Goal: Task Accomplishment & Management: Manage account settings

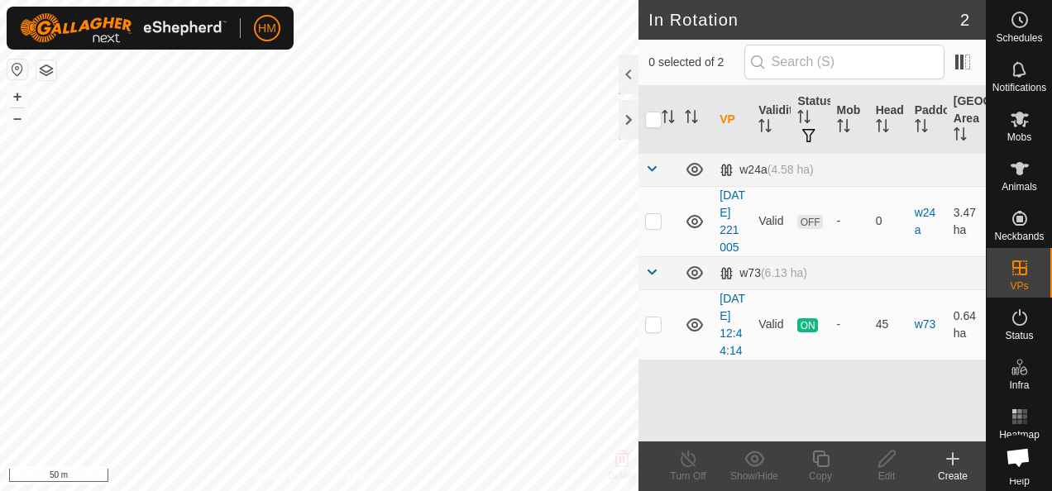
checkbox input "true"
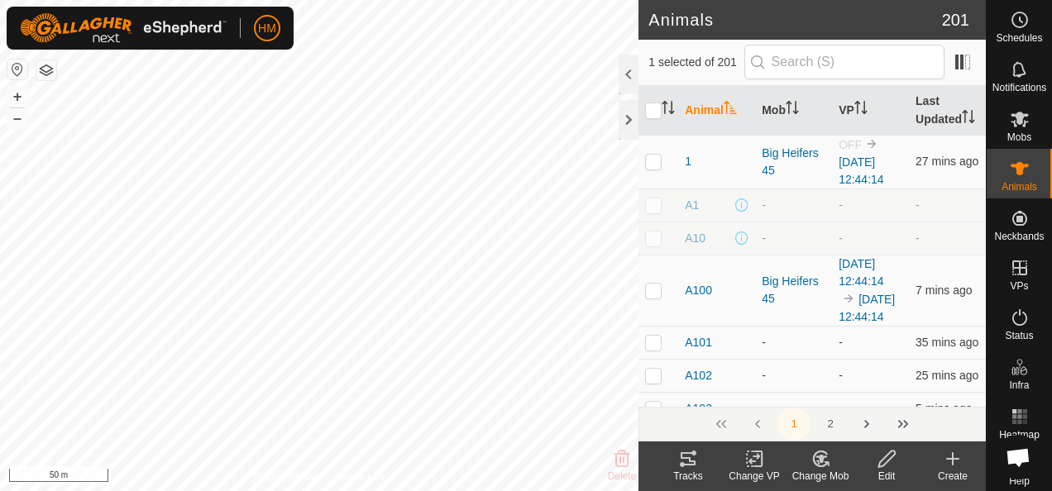
click at [683, 461] on icon at bounding box center [688, 459] width 20 height 20
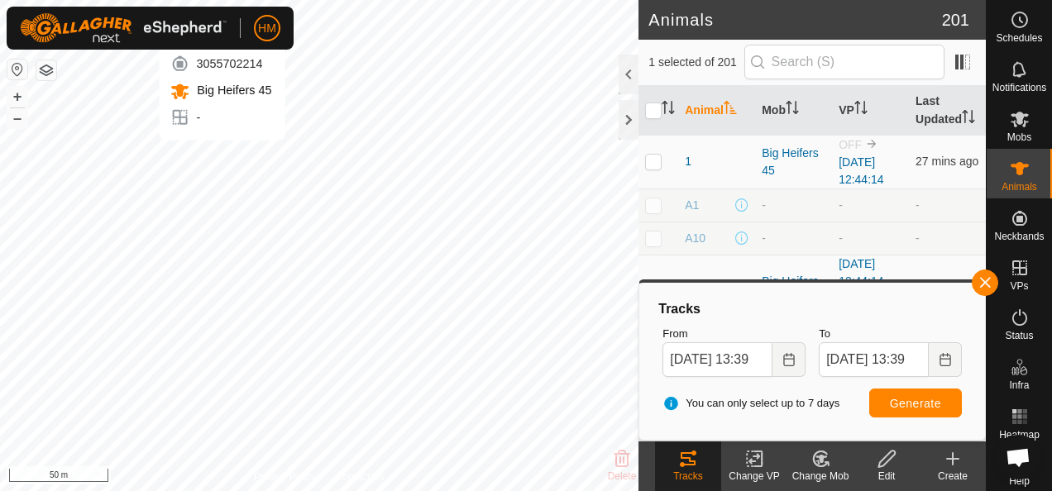
checkbox input "true"
checkbox input "false"
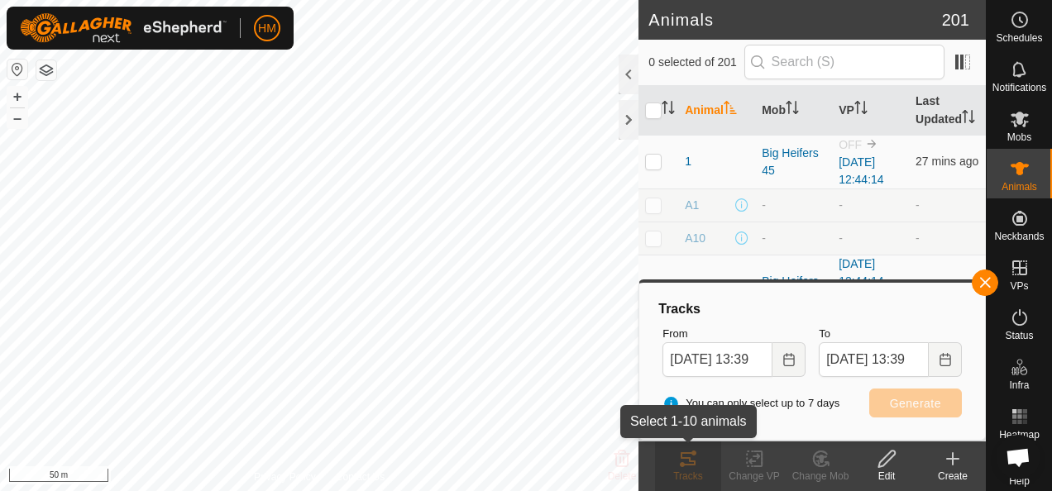
click at [678, 462] on tracks-svg-icon at bounding box center [688, 459] width 66 height 20
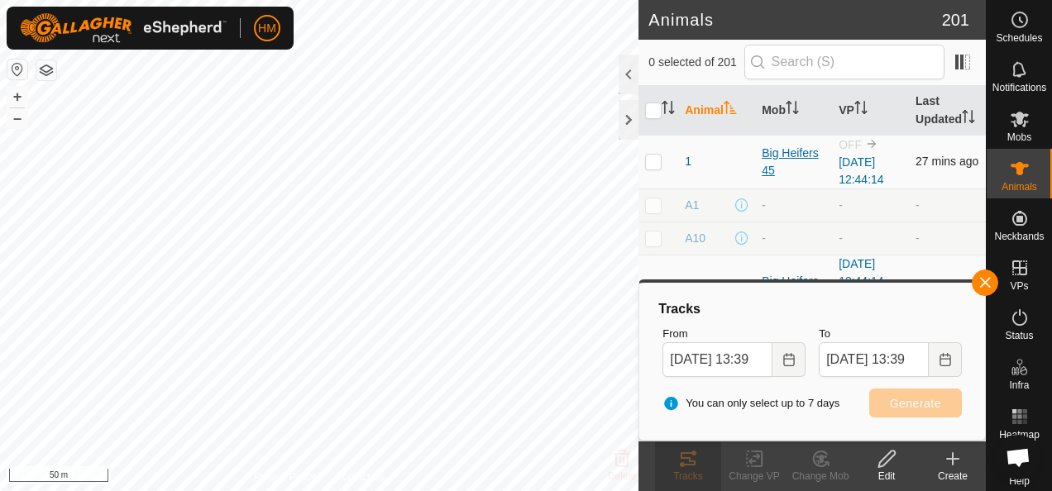
click at [766, 153] on div "Big Heifers 45" at bounding box center [794, 162] width 64 height 35
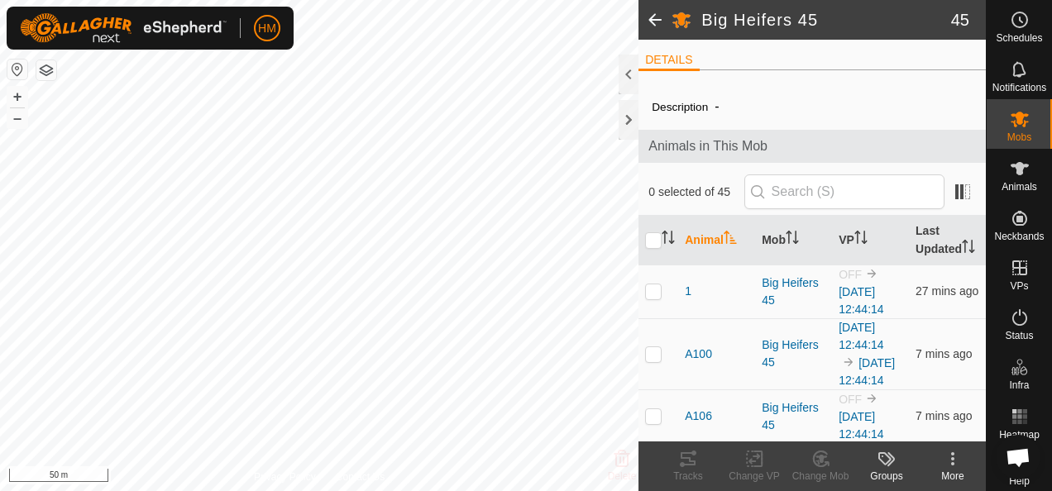
click at [956, 462] on icon at bounding box center [953, 459] width 20 height 20
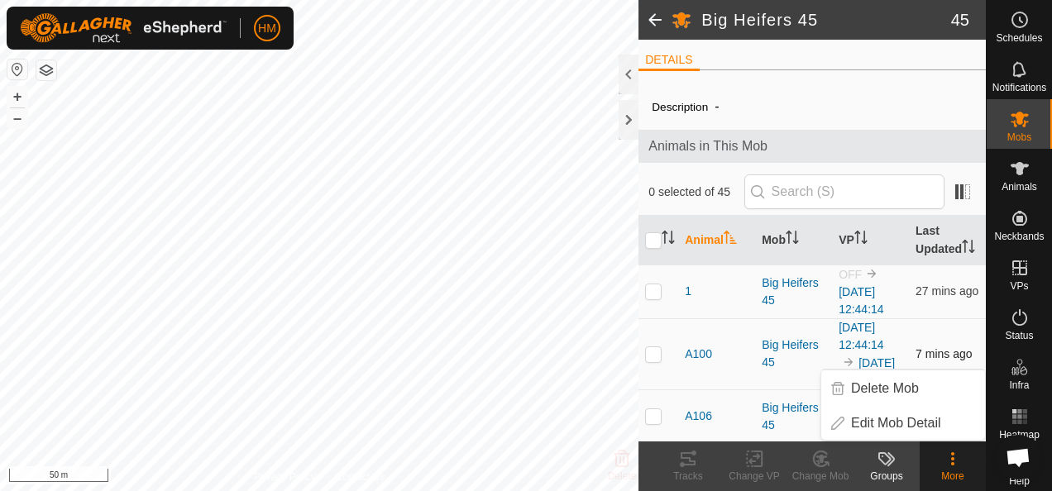
click at [740, 325] on td "A100" at bounding box center [716, 353] width 77 height 71
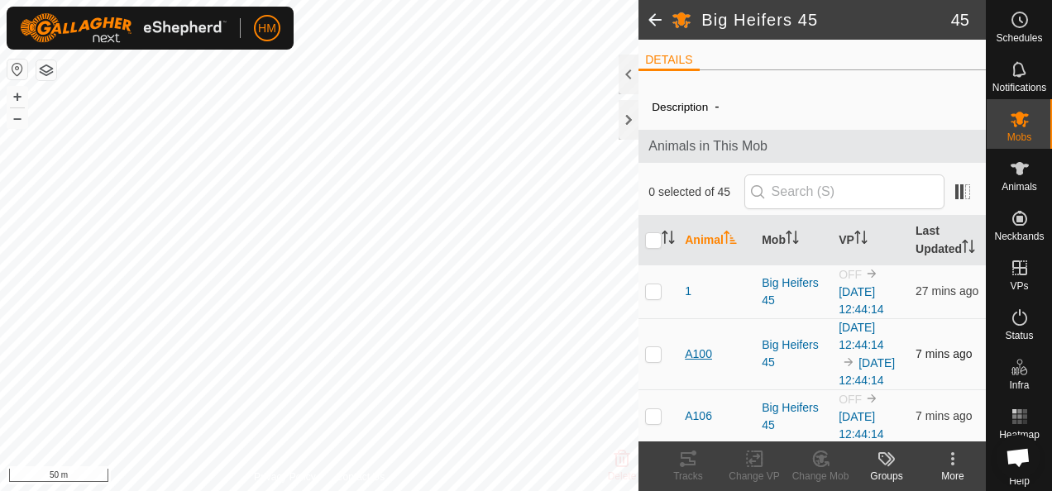
click at [693, 363] on span "A100" at bounding box center [698, 354] width 27 height 17
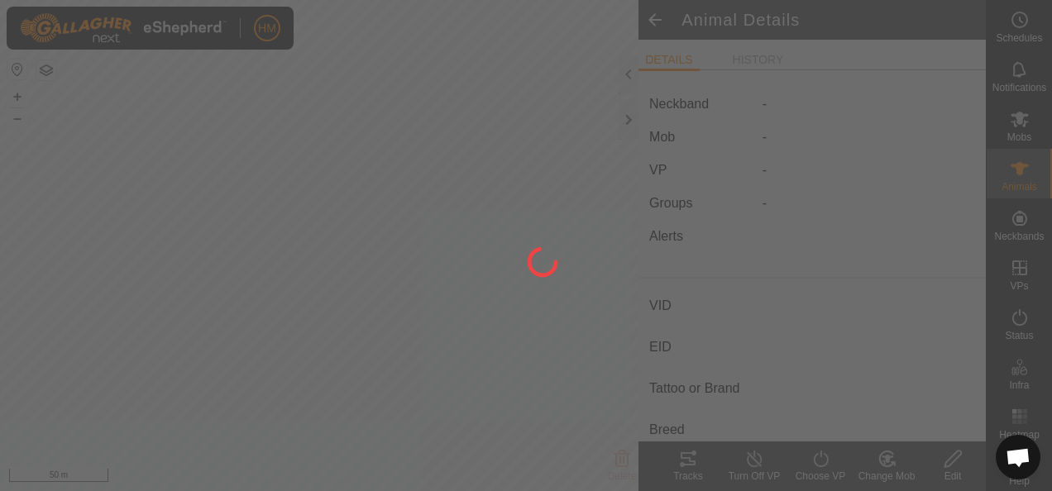
type input "A100"
type input "-"
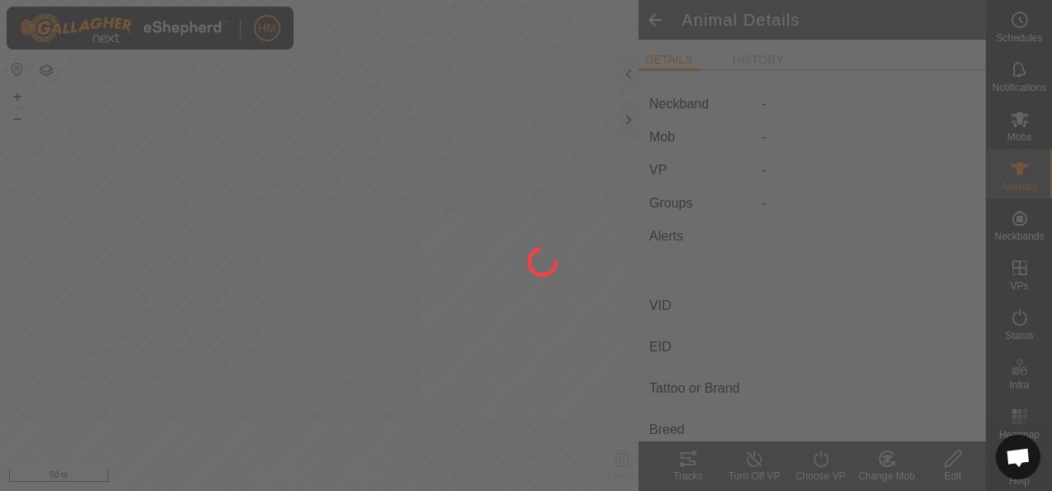
type input "-"
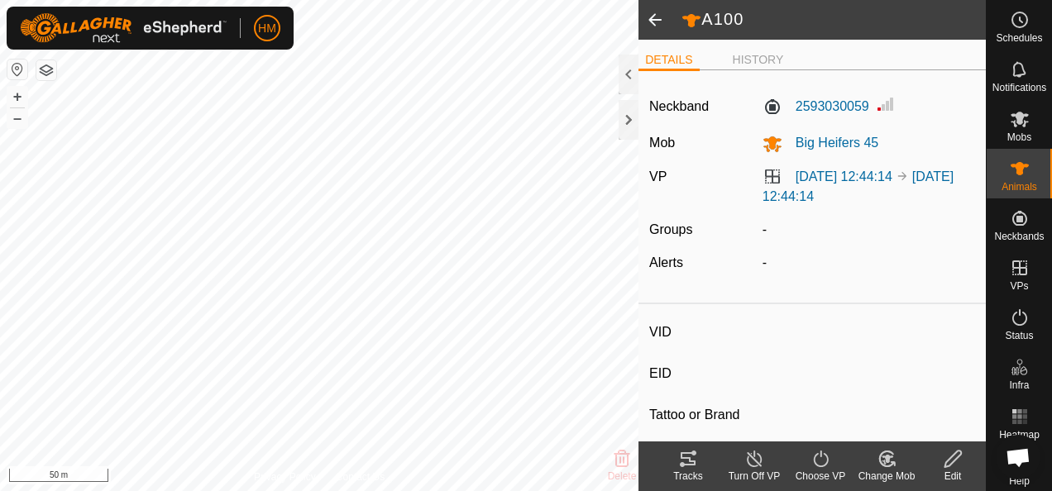
type input "A175"
type input "-"
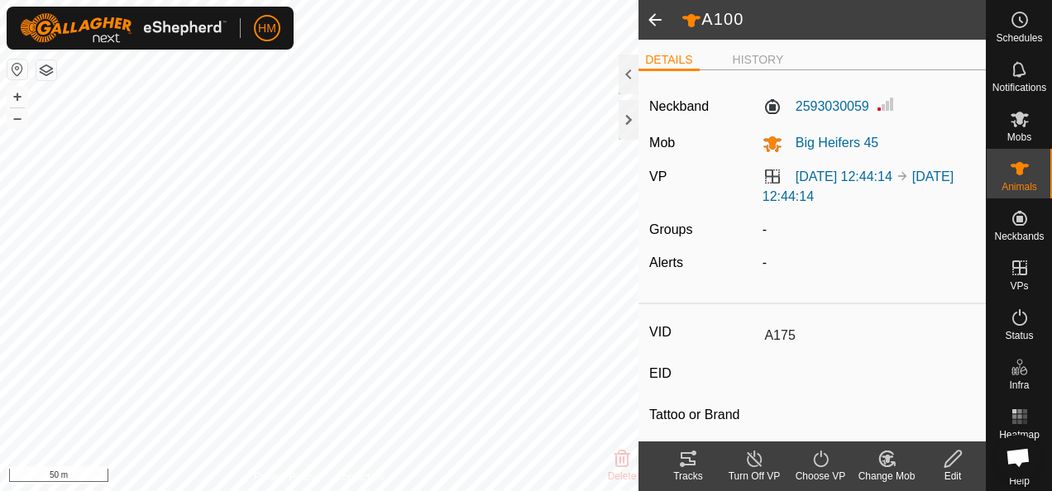
type input "-"
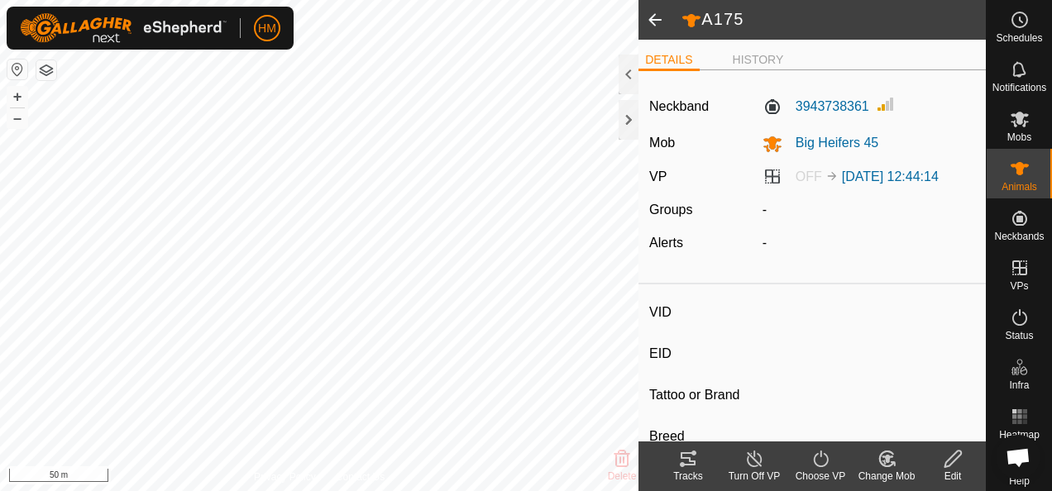
type input "A186"
type input "-"
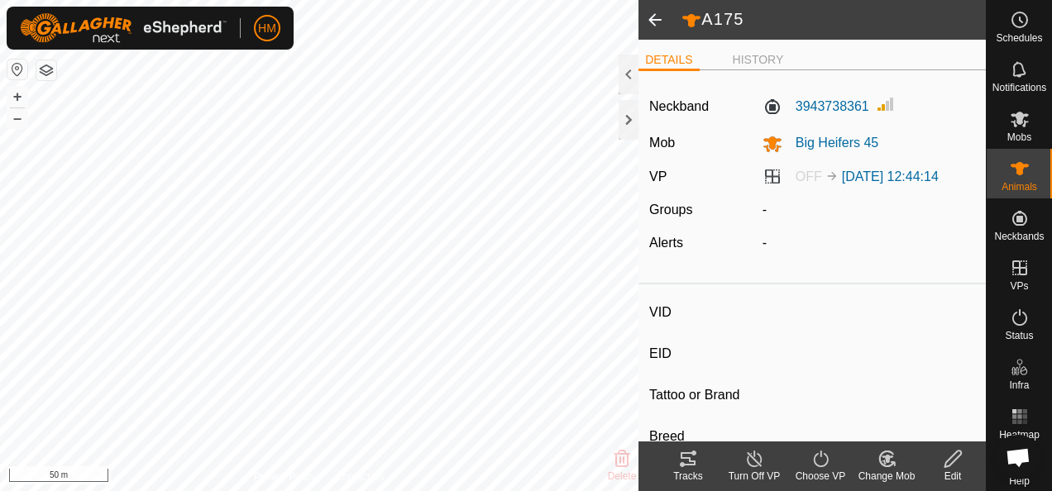
type input "-"
type input "A197"
type input "-"
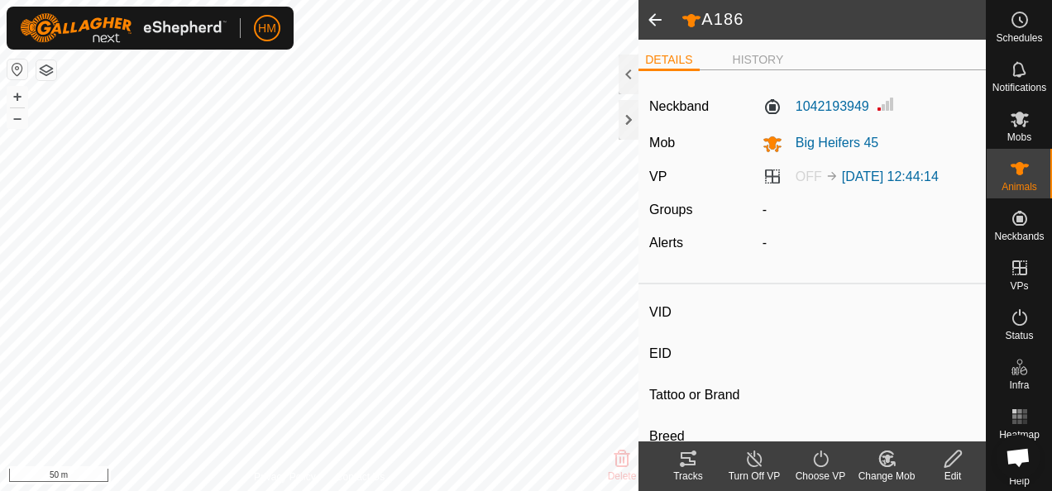
type input "-"
type input "A165"
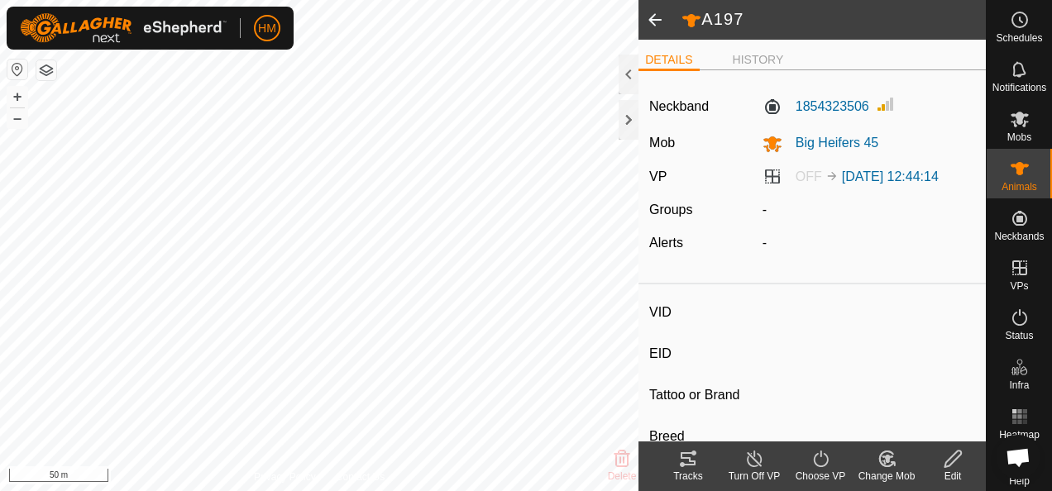
type input "-"
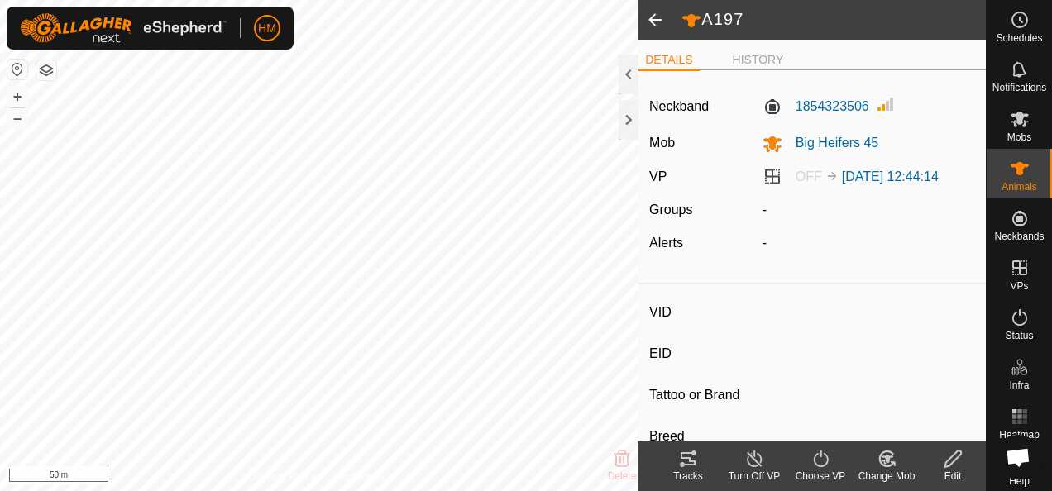
type input "-"
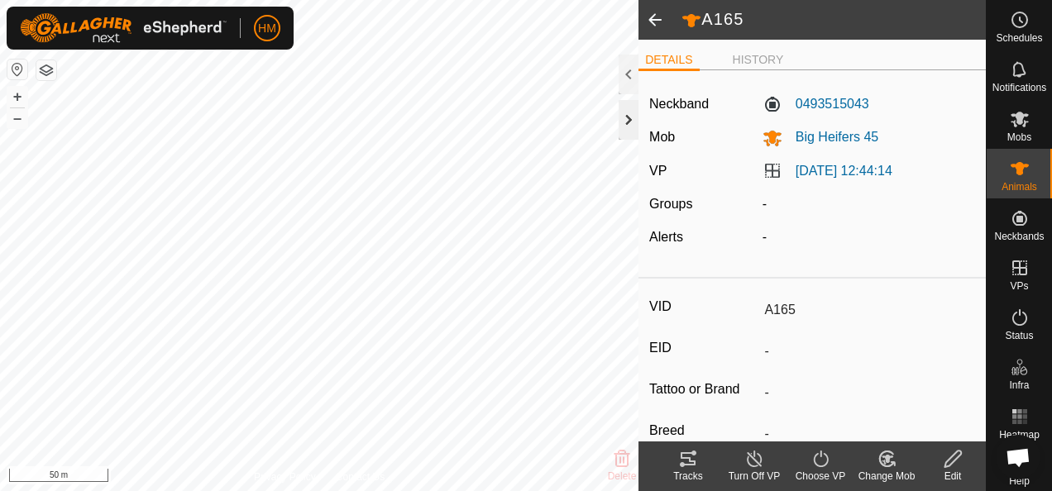
click at [622, 118] on div at bounding box center [629, 120] width 20 height 40
